Goal: Information Seeking & Learning: Understand process/instructions

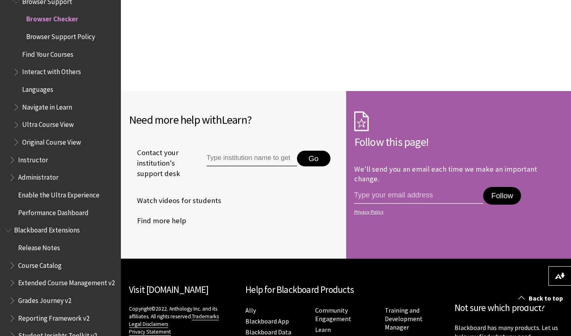
scroll to position [797, 0]
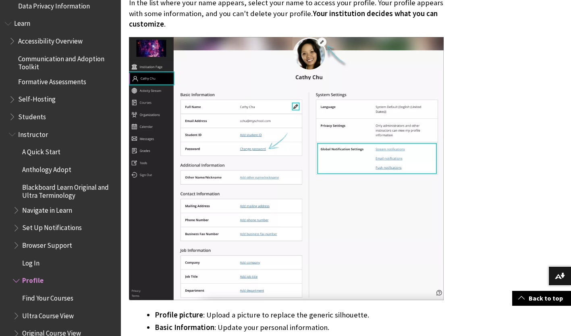
scroll to position [682, 0]
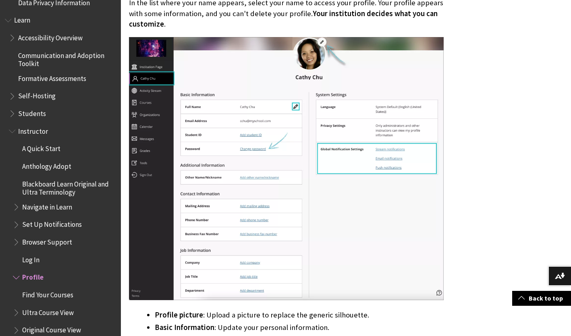
click at [35, 259] on span "Log In" at bounding box center [30, 258] width 17 height 11
click at [37, 266] on span "Log In" at bounding box center [64, 260] width 103 height 14
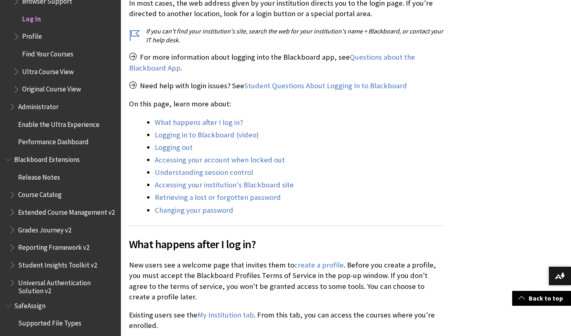
scroll to position [338, 0]
